Goal: Navigation & Orientation: Find specific page/section

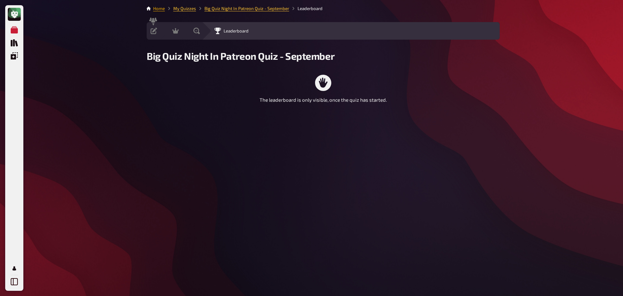
click at [157, 9] on link "Home" at bounding box center [159, 8] width 12 height 5
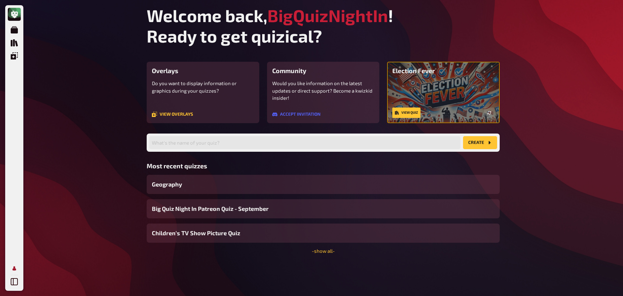
click at [15, 266] on icon "My Account" at bounding box center [14, 268] width 4 height 4
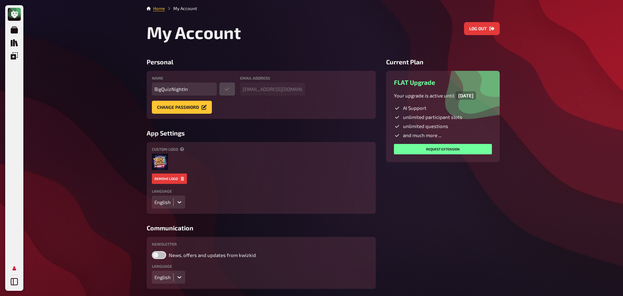
scroll to position [1, 0]
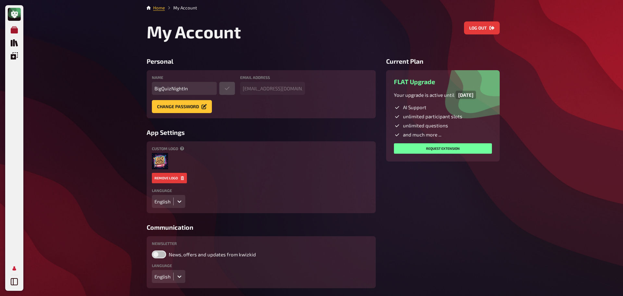
click at [13, 31] on icon "My Quizzes" at bounding box center [14, 29] width 7 height 7
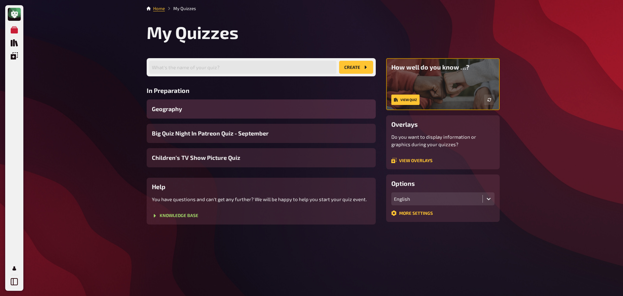
click at [175, 113] on div "Geography" at bounding box center [261, 108] width 229 height 19
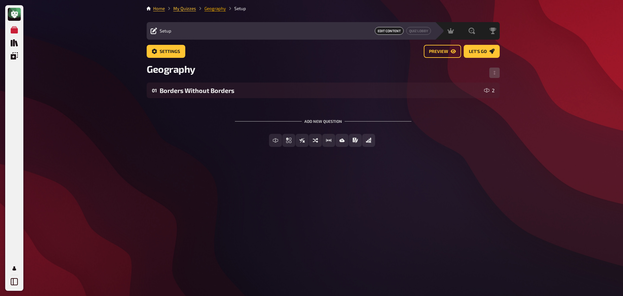
click at [214, 11] on link "Geography" at bounding box center [214, 8] width 21 height 5
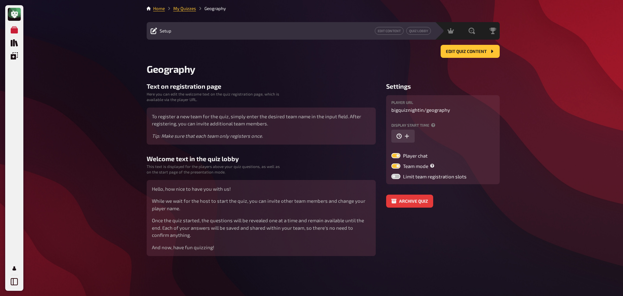
click at [179, 13] on main "Home My Quizzes Geography Setup Edit Content Quiz Lobby Hosting undefined Evalu…" at bounding box center [323, 130] width 353 height 251
click at [181, 9] on link "My Quizzes" at bounding box center [184, 8] width 23 height 5
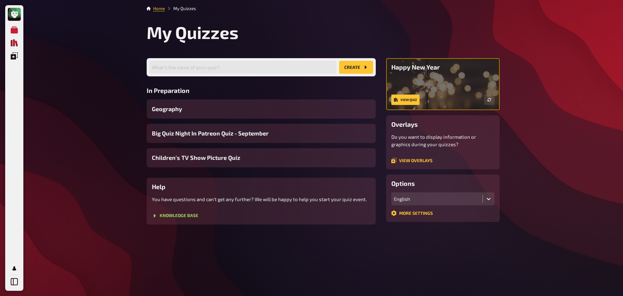
click at [15, 43] on icon "Quiz Library" at bounding box center [14, 42] width 7 height 7
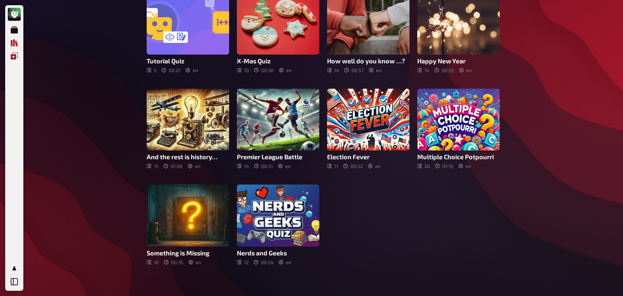
scroll to position [65, 0]
click at [17, 55] on icon "Overlays" at bounding box center [14, 55] width 7 height 7
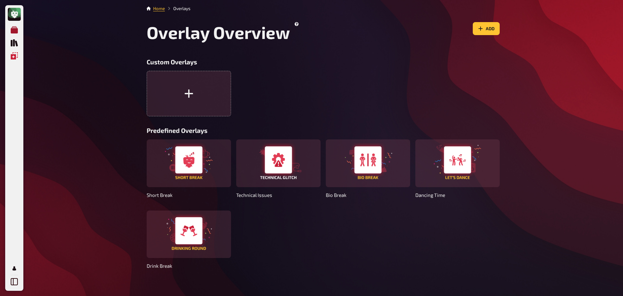
click at [13, 31] on icon "My Quizzes" at bounding box center [14, 29] width 7 height 7
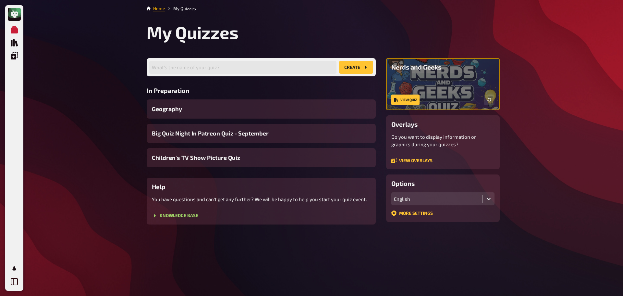
click at [157, 8] on link "Home" at bounding box center [159, 8] width 12 height 5
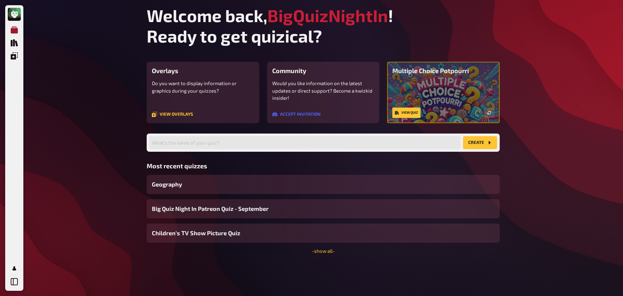
click at [13, 31] on icon "My Quizzes" at bounding box center [14, 29] width 7 height 7
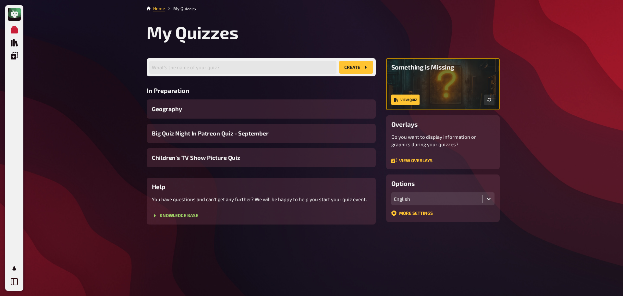
drag, startPoint x: 53, startPoint y: 156, endPoint x: 55, endPoint y: 57, distance: 98.3
click at [53, 153] on div "My Quizzes Quiz Library Overlays My Account Home My Quizzes My Quizzes What's t…" at bounding box center [311, 148] width 623 height 296
click at [13, 46] on link "[GEOGRAPHIC_DATA]" at bounding box center [14, 42] width 13 height 13
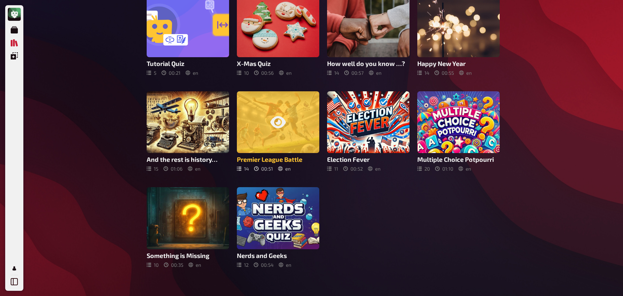
scroll to position [62, 0]
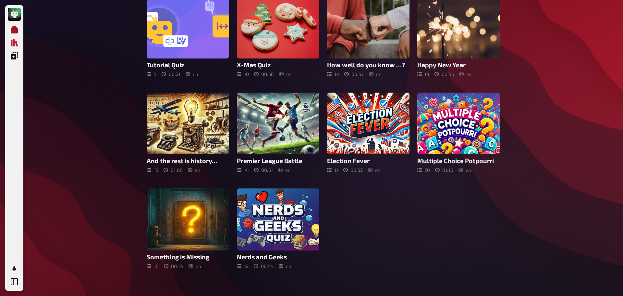
click at [11, 28] on icon "My Quizzes" at bounding box center [14, 29] width 7 height 7
